Goal: Information Seeking & Learning: Find specific fact

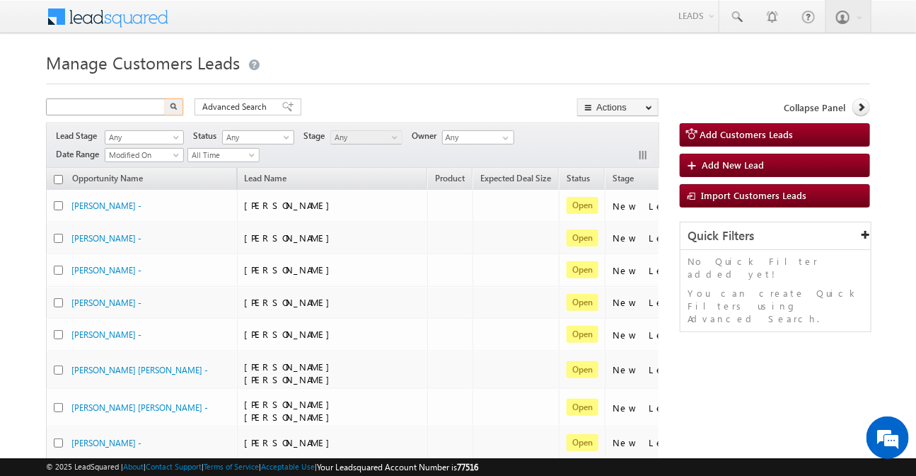
type input "Search Customers Leads"
click at [152, 114] on input "text" at bounding box center [106, 106] width 121 height 17
paste input "9718751004"
type input "9718751004"
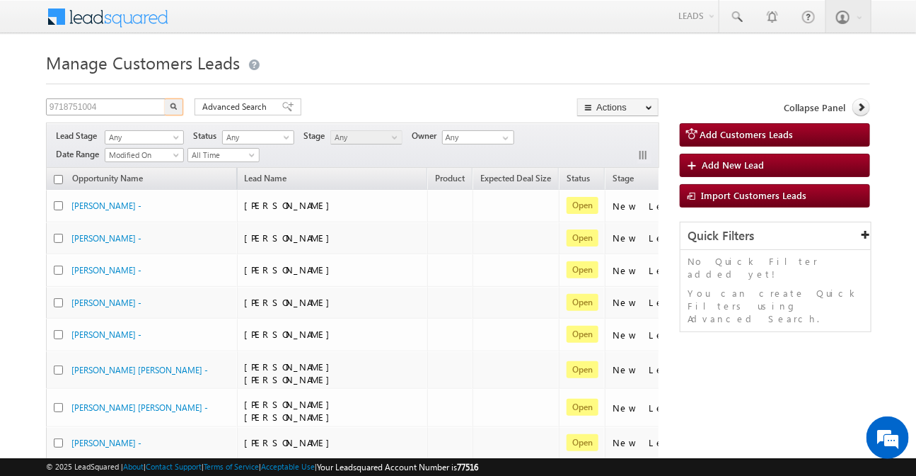
click at [165, 98] on button "button" at bounding box center [174, 106] width 18 height 17
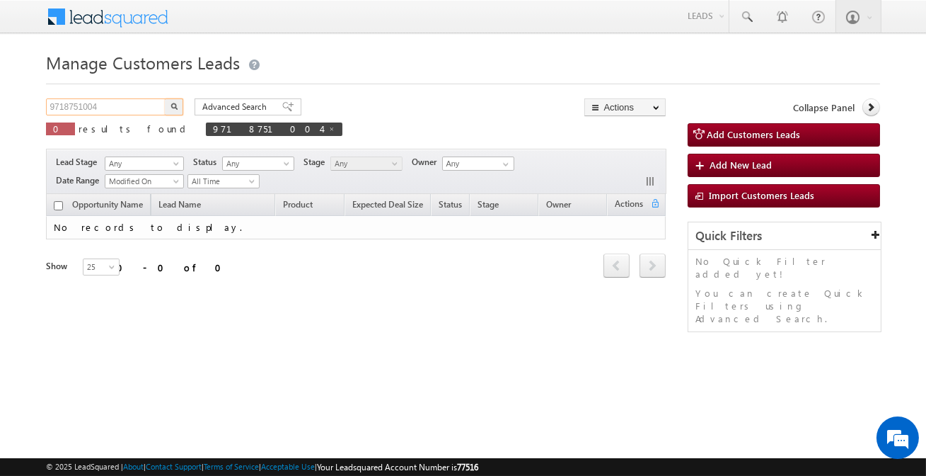
click at [106, 110] on input "9718751004" at bounding box center [106, 106] width 121 height 17
type input "[PERSON_NAME]"
click at [165, 98] on button "button" at bounding box center [174, 106] width 18 height 17
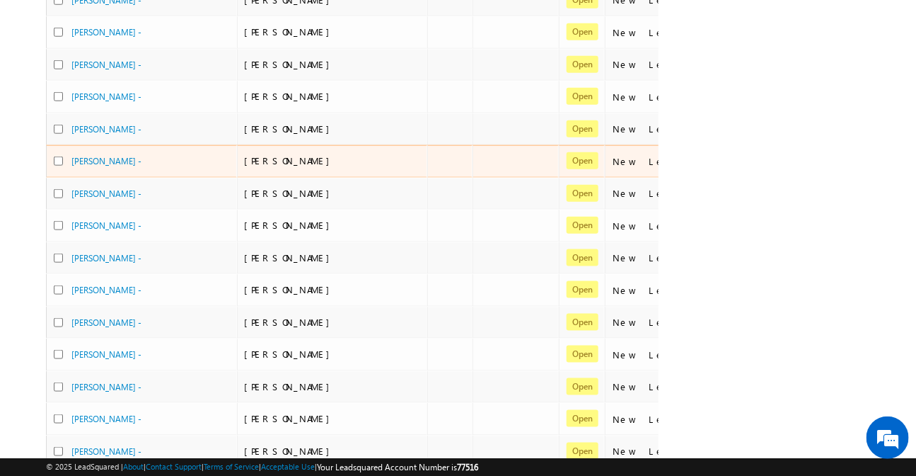
scroll to position [664, 0]
